Goal: Information Seeking & Learning: Find contact information

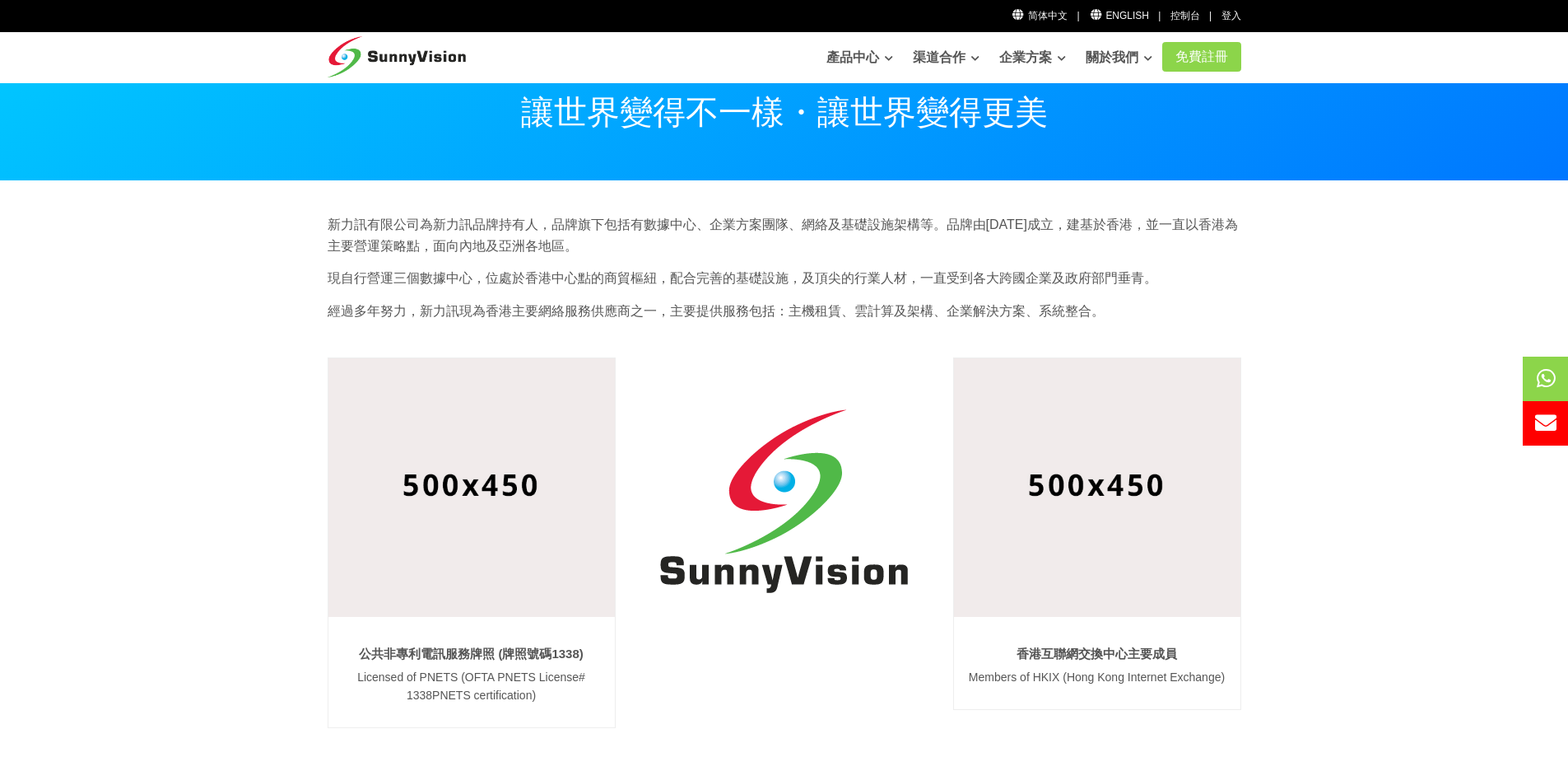
click at [407, 62] on img at bounding box center [397, 52] width 139 height 41
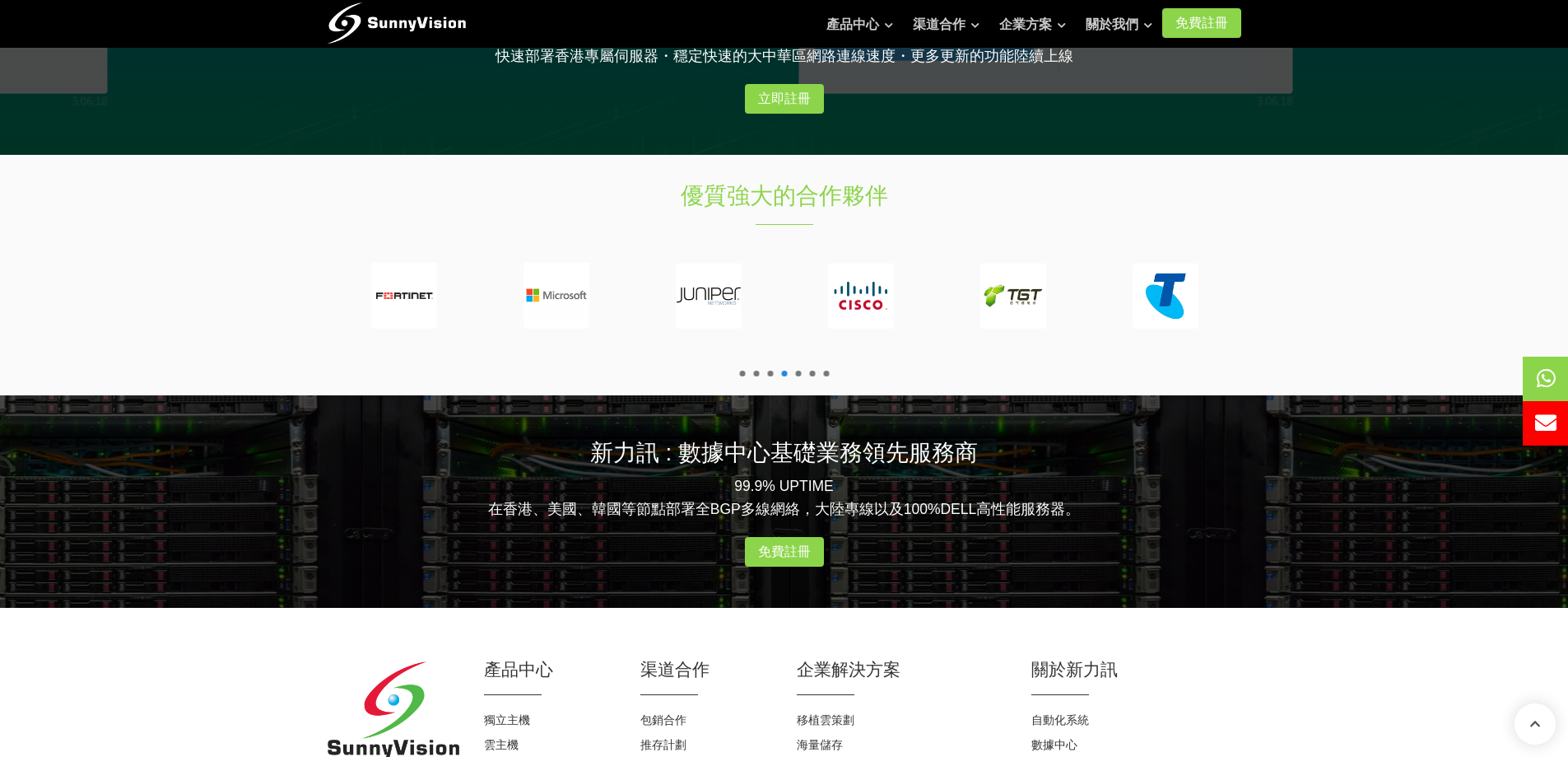
scroll to position [1986, 0]
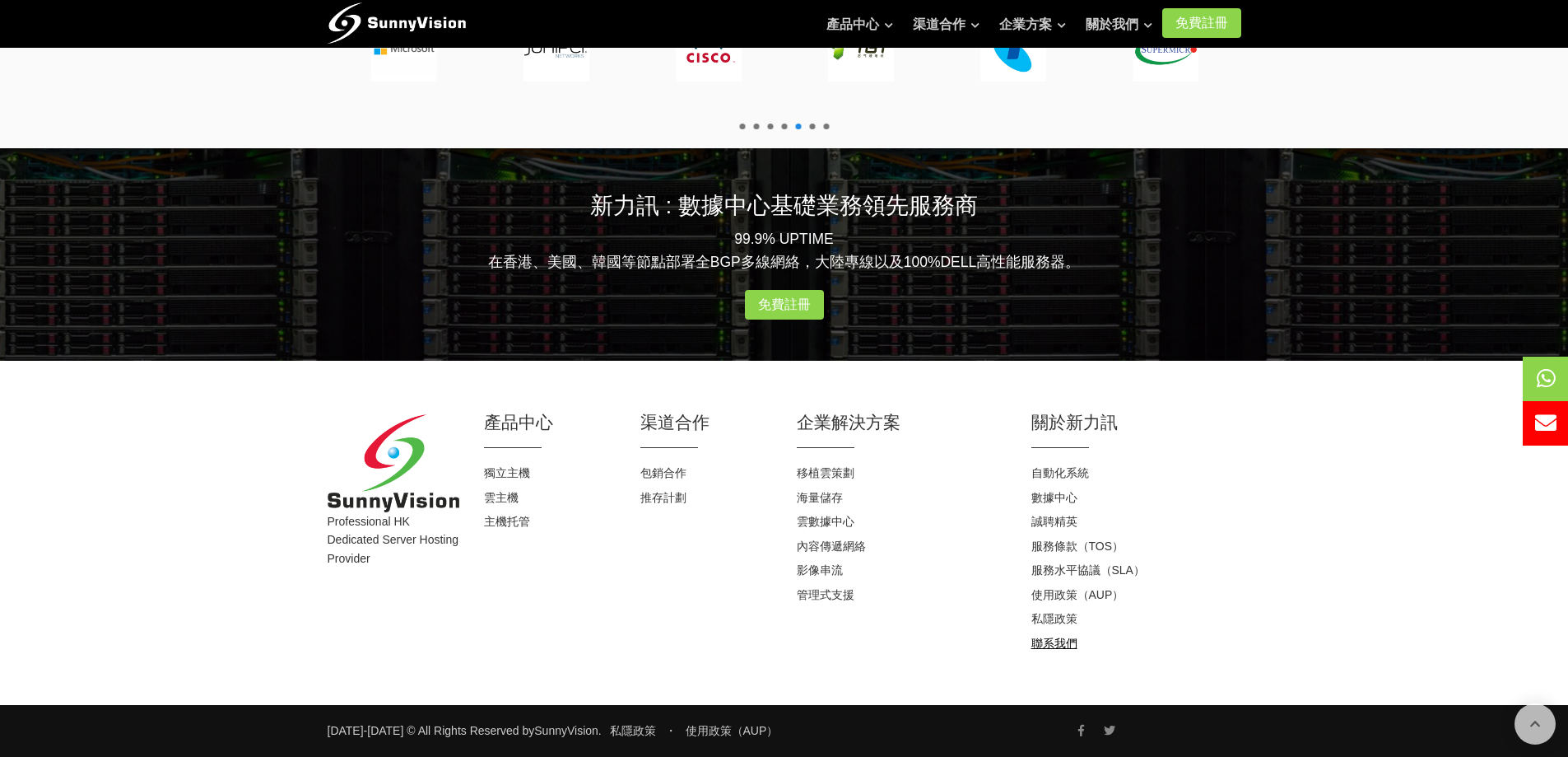
click at [1059, 643] on link "聯系我們" at bounding box center [1054, 643] width 46 height 13
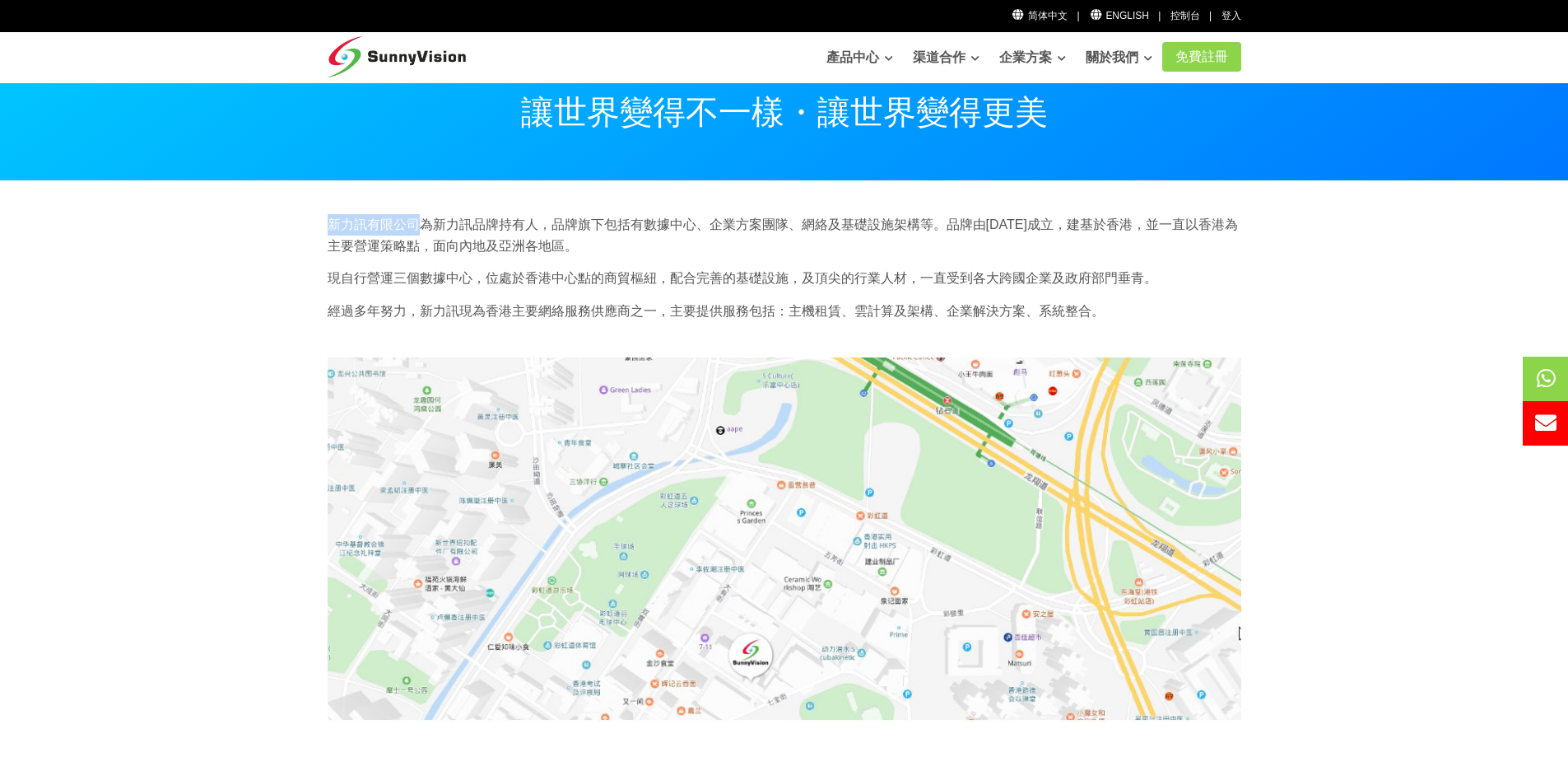
drag, startPoint x: 327, startPoint y: 223, endPoint x: 423, endPoint y: 223, distance: 96.0
click at [423, 223] on p "新力訊有限公司為新力訊品牌持有人，品牌旗下包括有數據中心、企業方案團隊、網絡及基礎設施架構等。品牌由[DATE]成立，建基於香港，並一直以香港為主要營運策略點…" at bounding box center [784, 235] width 913 height 42
copy p "新力訊有限公司"
